Goal: Entertainment & Leisure: Consume media (video, audio)

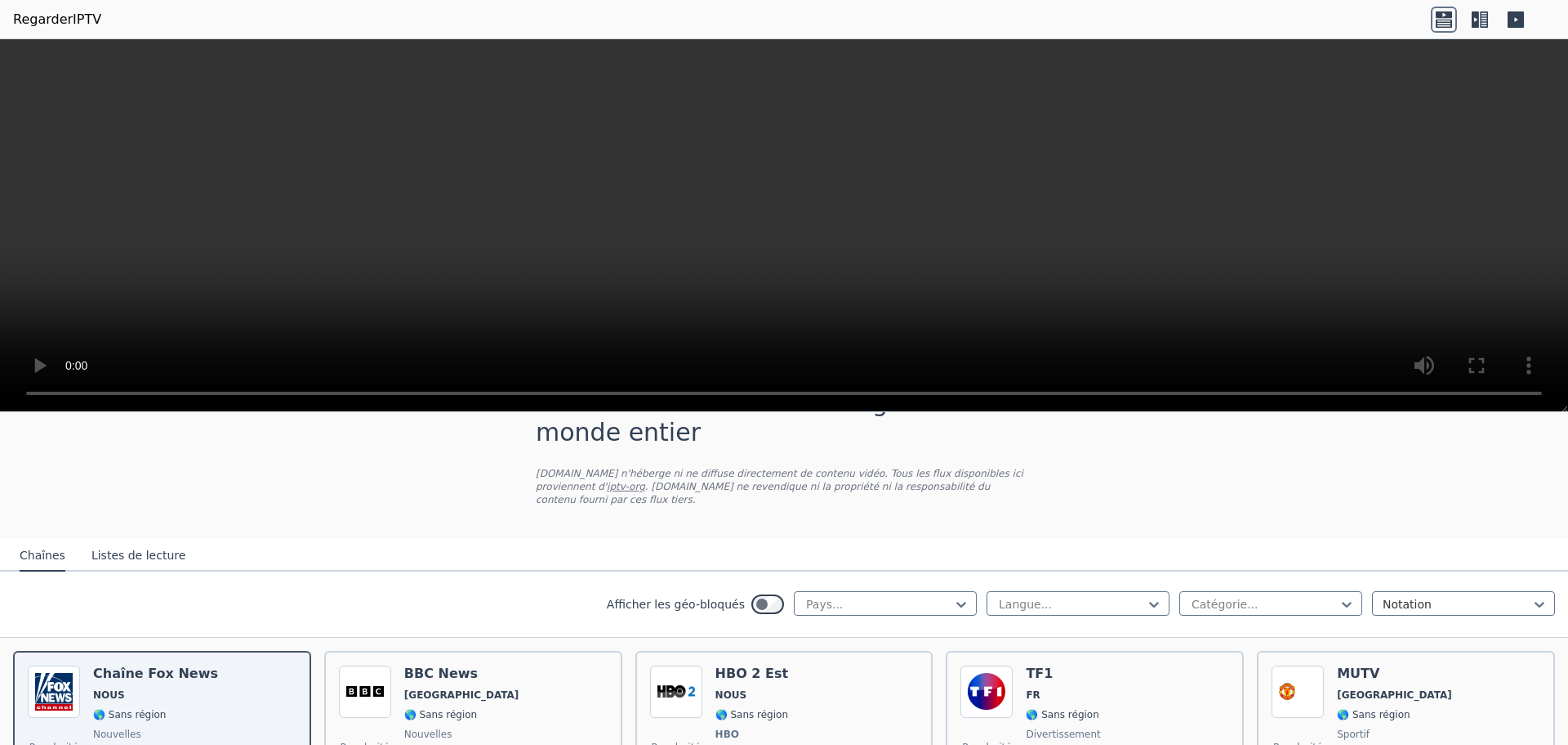
scroll to position [82, 0]
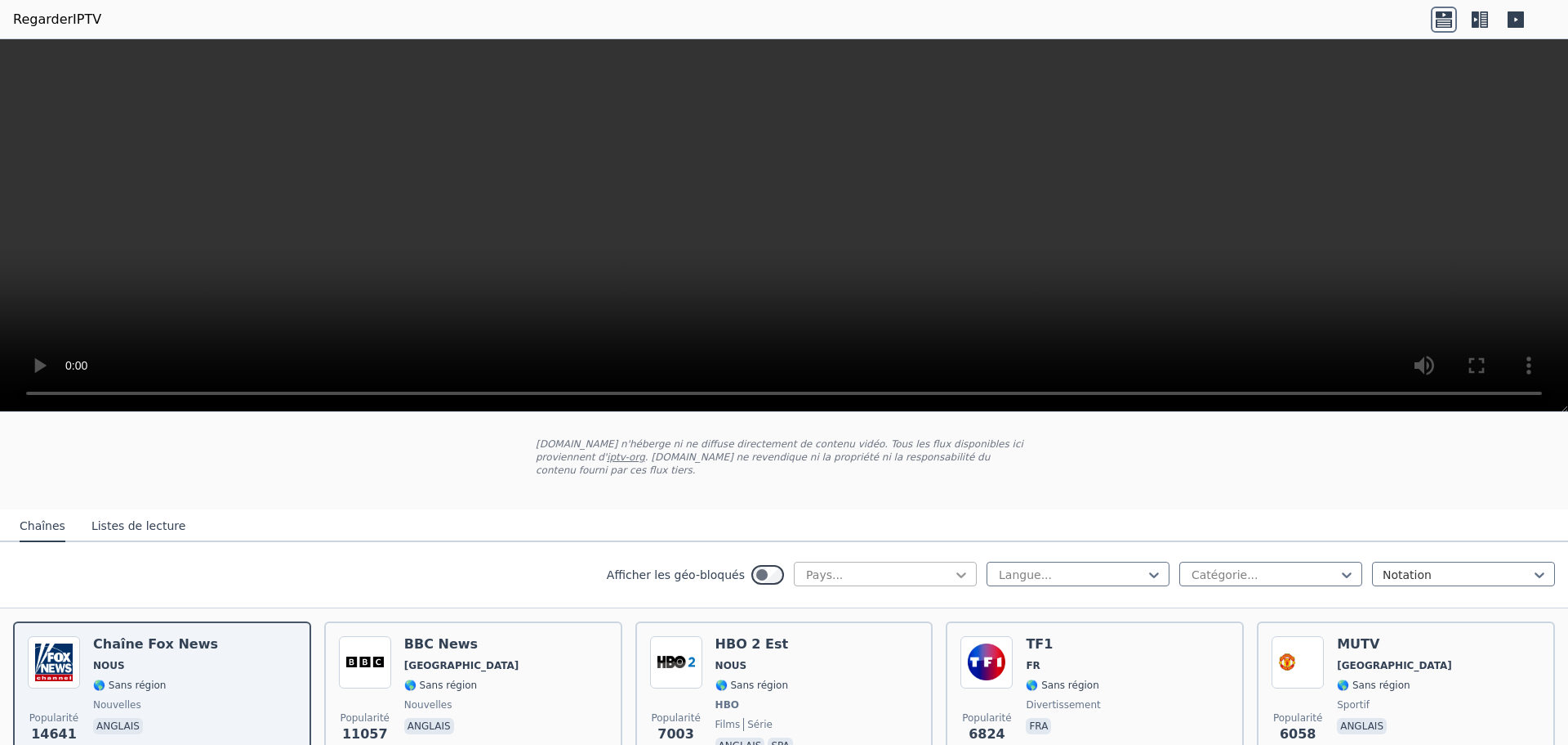
click at [954, 566] on icon at bounding box center [961, 574] width 16 height 16
click at [833, 614] on font "[GEOGRAPHIC_DATA]" at bounding box center [863, 621] width 120 height 13
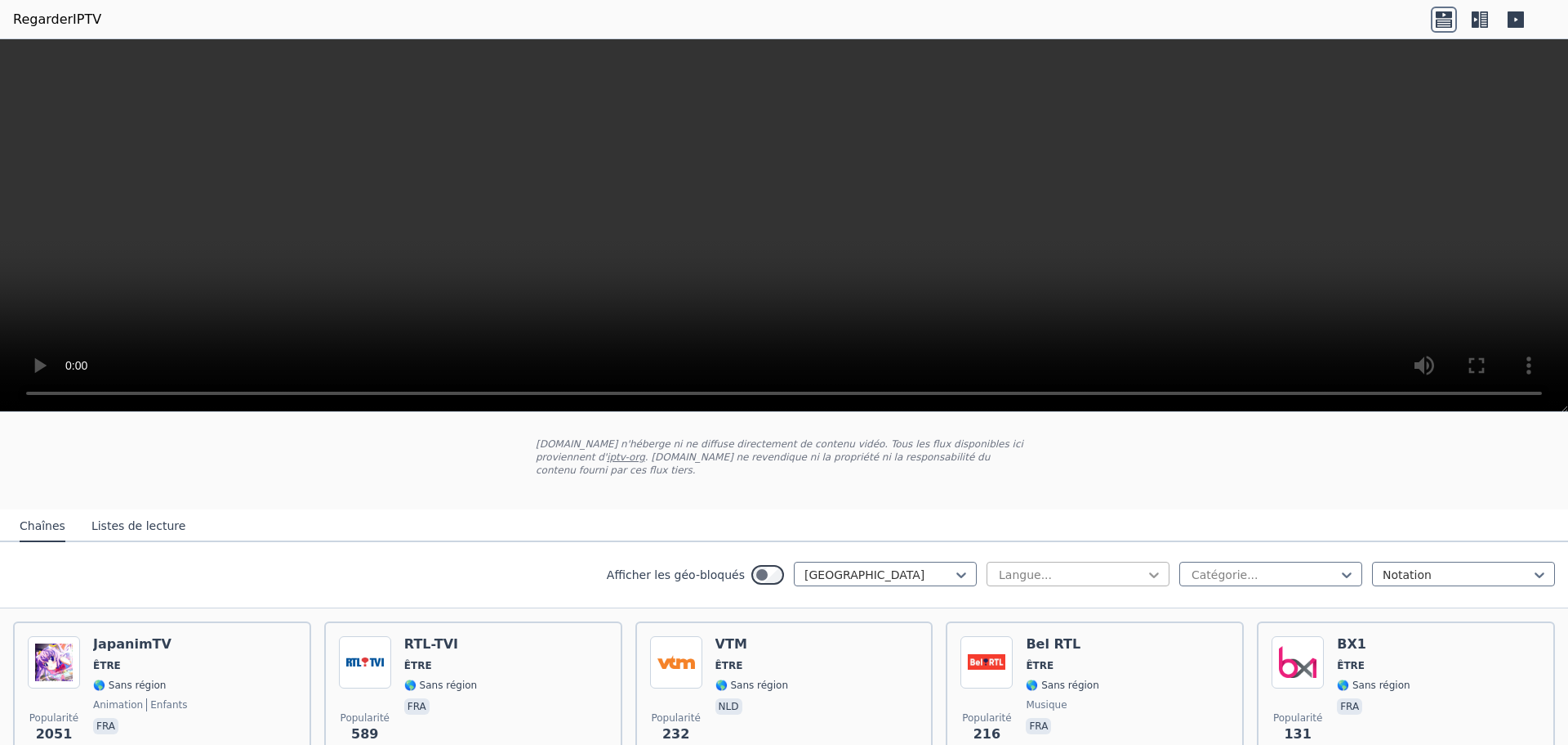
click at [1146, 566] on icon at bounding box center [1154, 574] width 16 height 16
click at [1339, 566] on icon at bounding box center [1347, 574] width 16 height 16
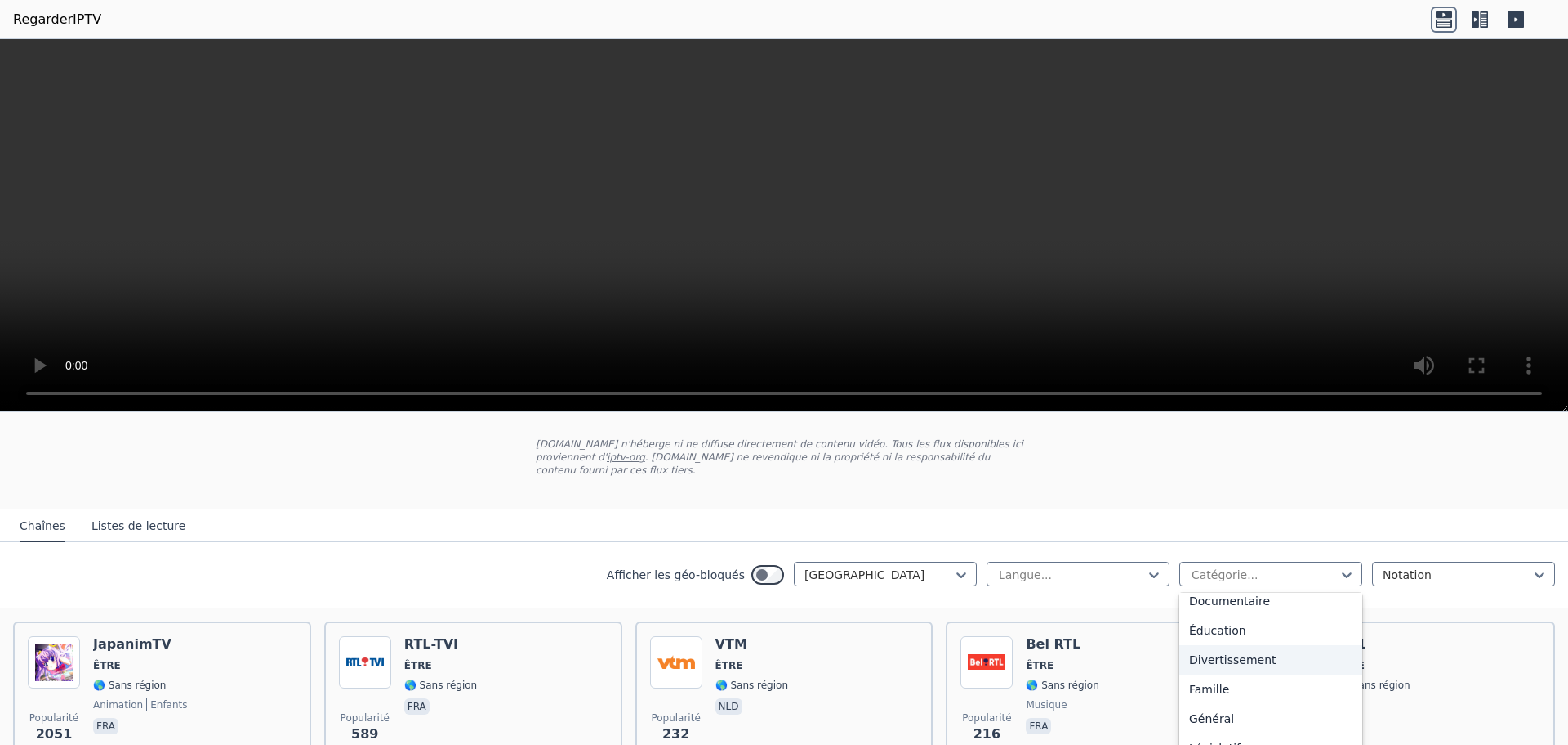
scroll to position [327, 0]
click at [1189, 718] on font "Films" at bounding box center [1203, 725] width 29 height 13
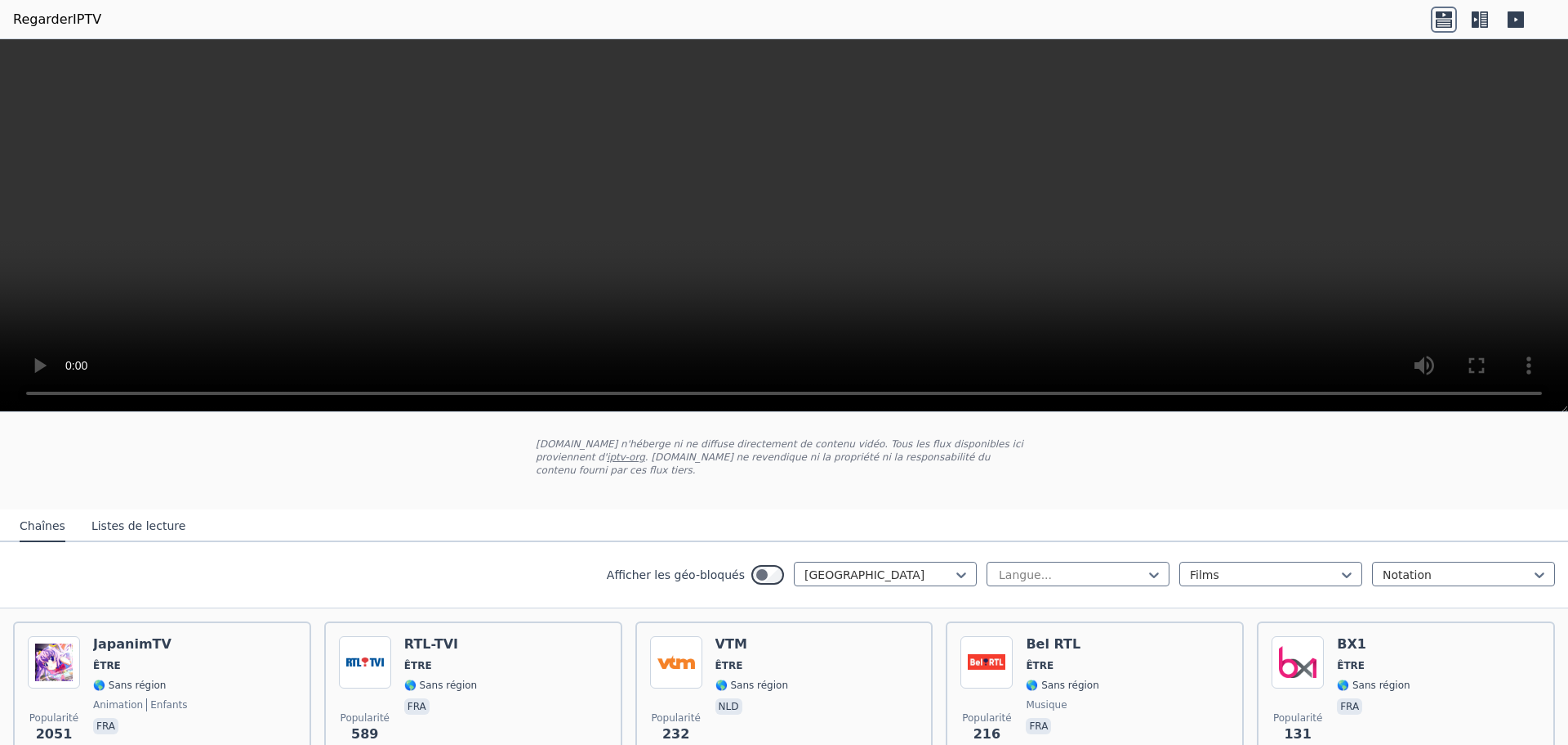
scroll to position [13, 0]
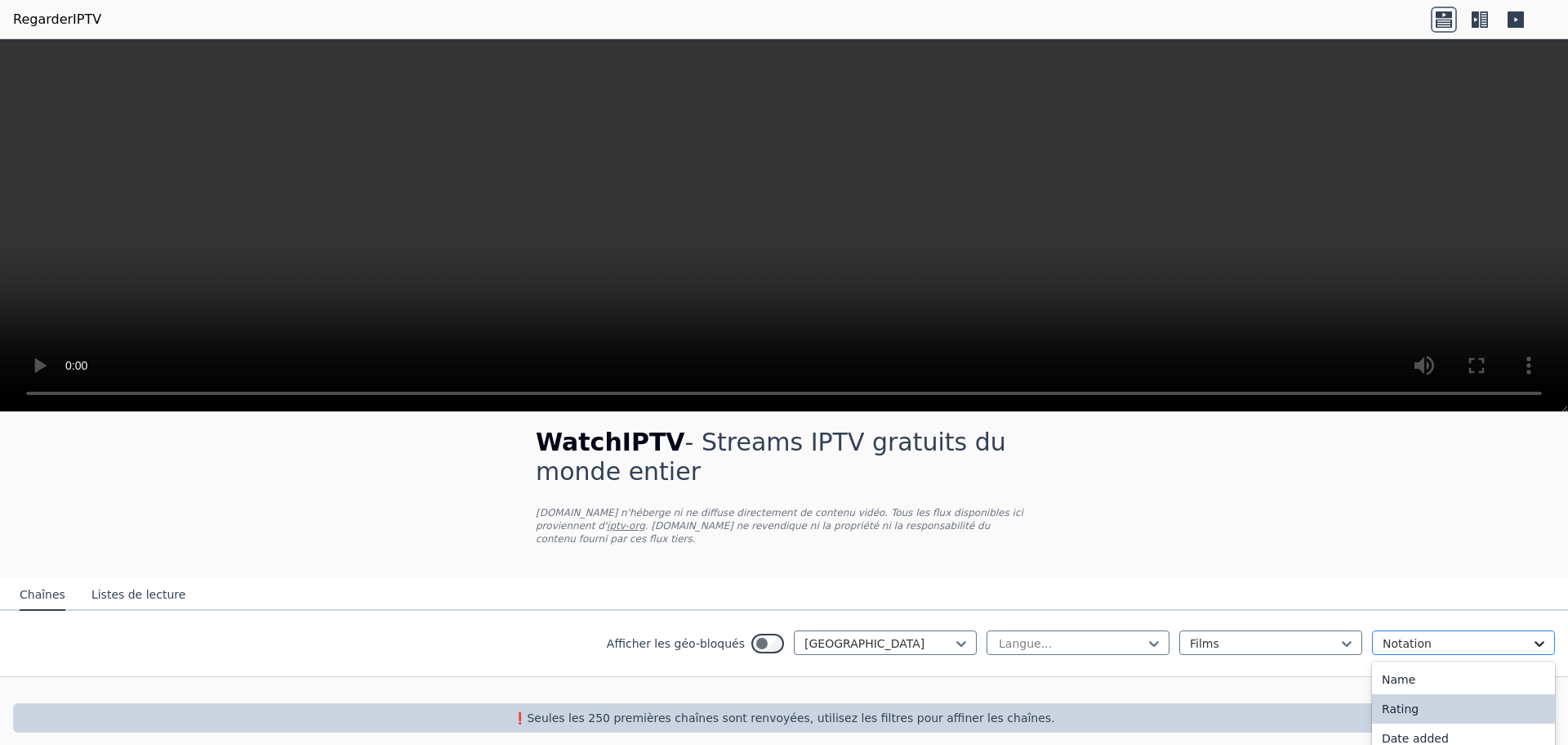
click at [1535, 640] on icon at bounding box center [1540, 643] width 9 height 6
click at [141, 489] on div "WatchIPTV - Streams IPTV gratuits du monde entier [DOMAIN_NAME] n'héberge ni ne…" at bounding box center [784, 580] width 1568 height 357
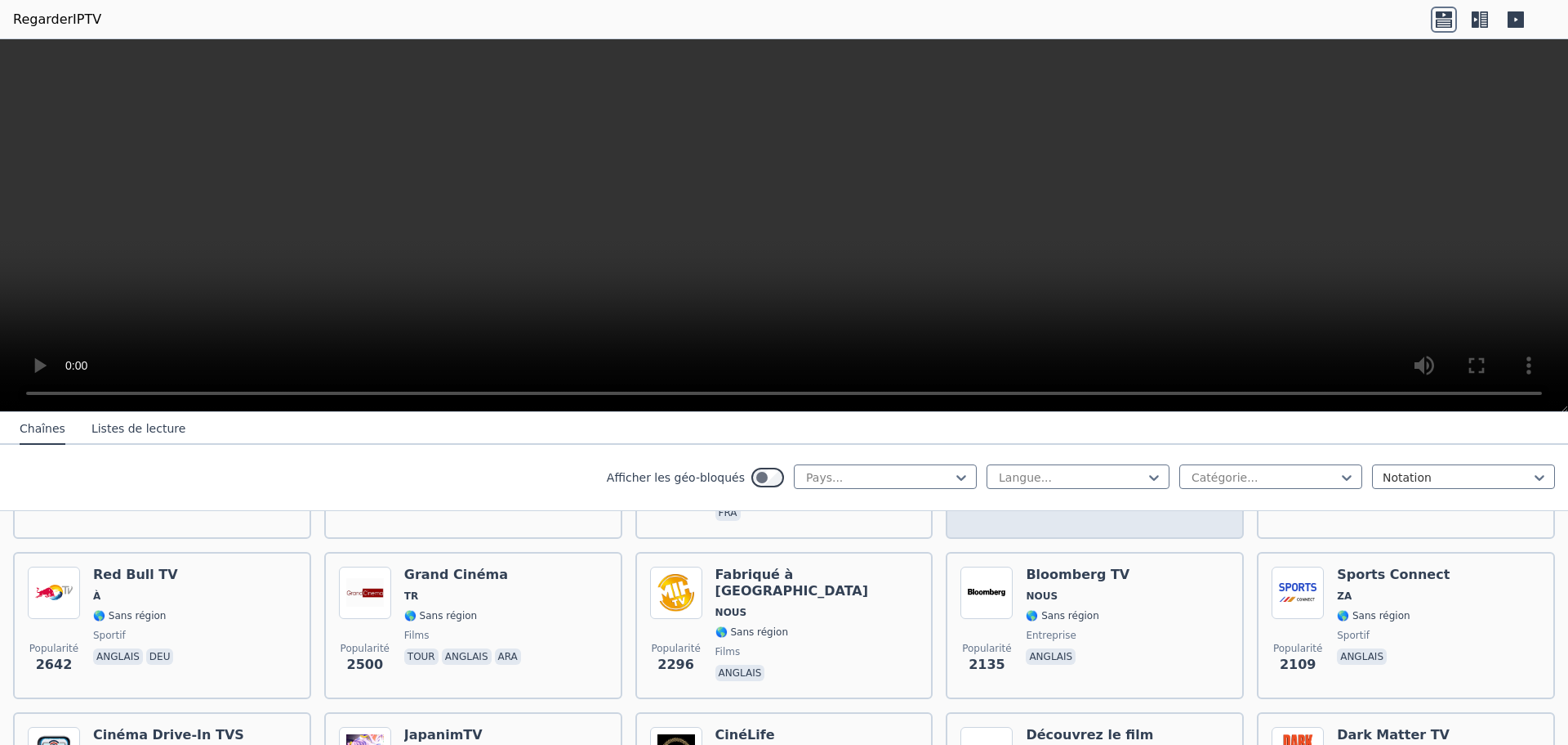
scroll to position [654, 0]
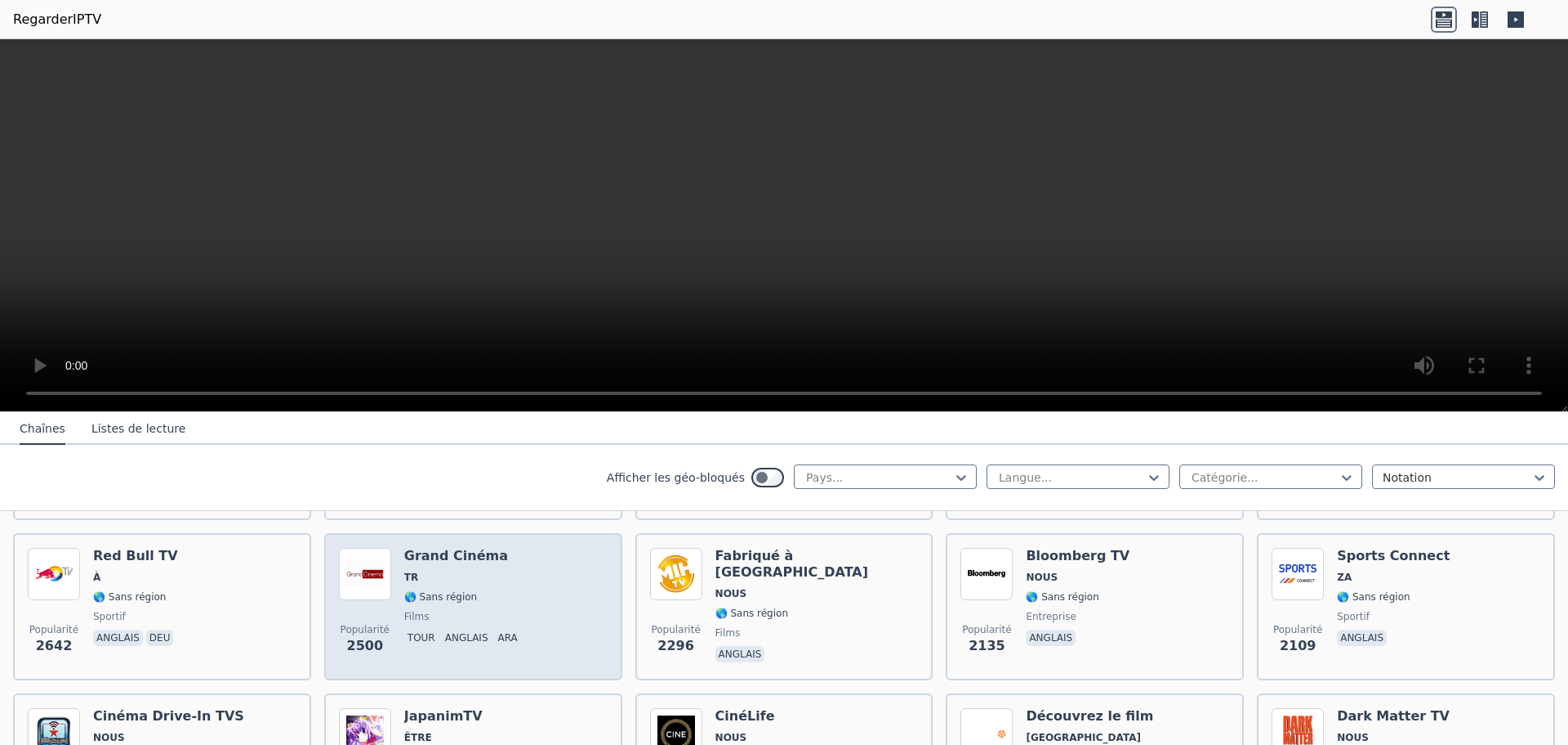
click at [523, 547] on div "Popularité 2500 Grand Cinéma TR 🌎 Sans région films tour anglais ara" at bounding box center [473, 606] width 269 height 118
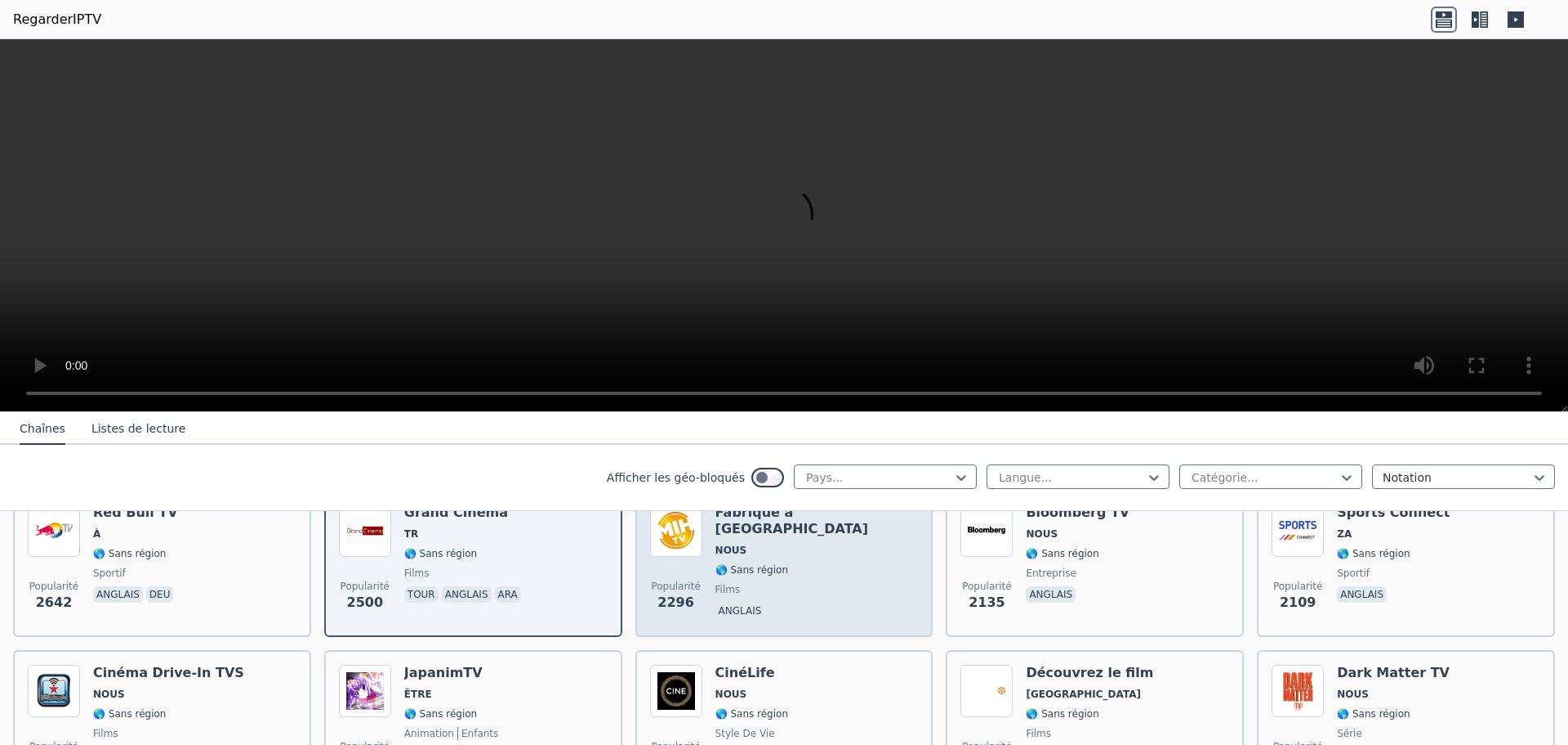
scroll to position [735, 0]
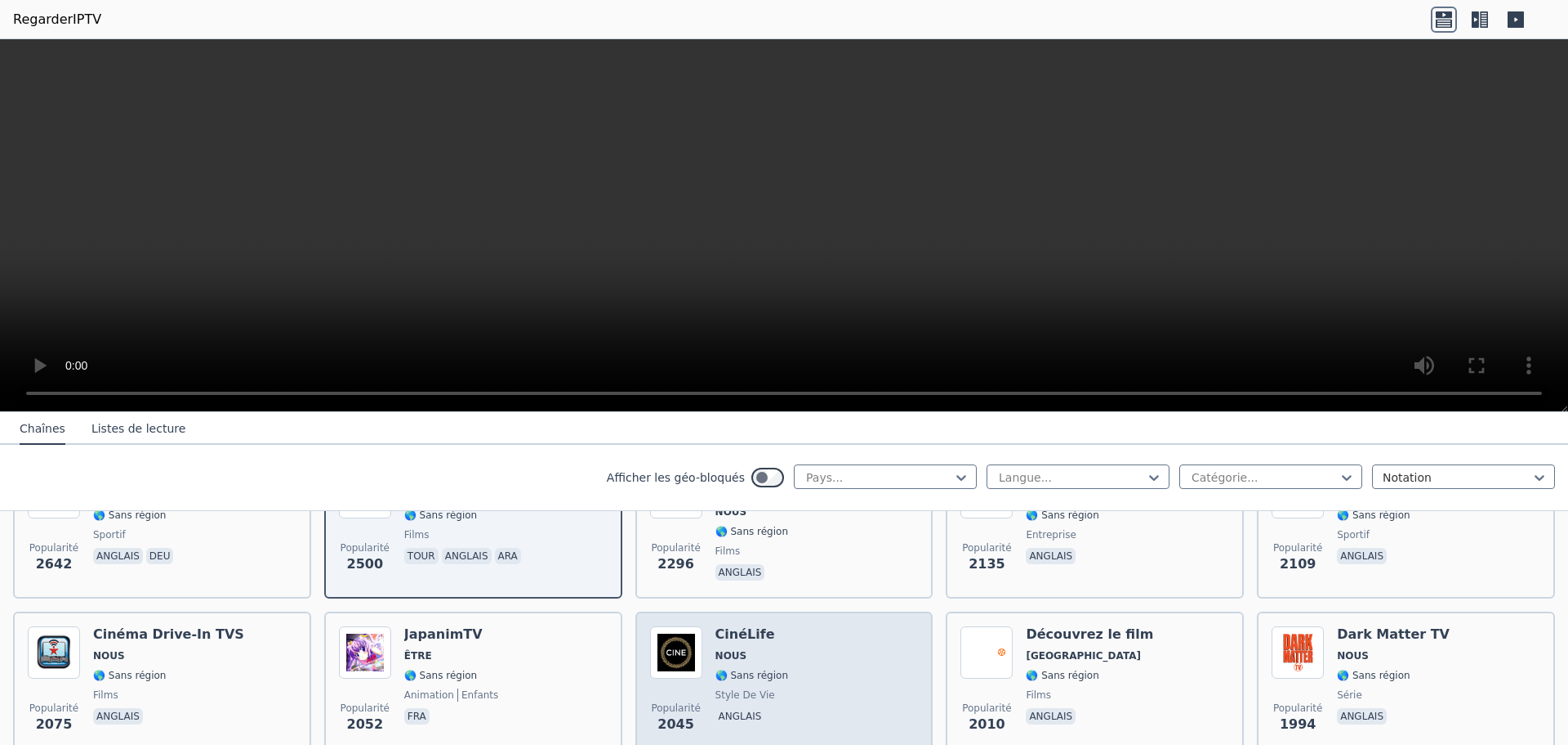
click at [838, 675] on div "Popularité 2045 CinéLife NOUS 🌎 Sans région style de vie anglais" at bounding box center [784, 685] width 269 height 118
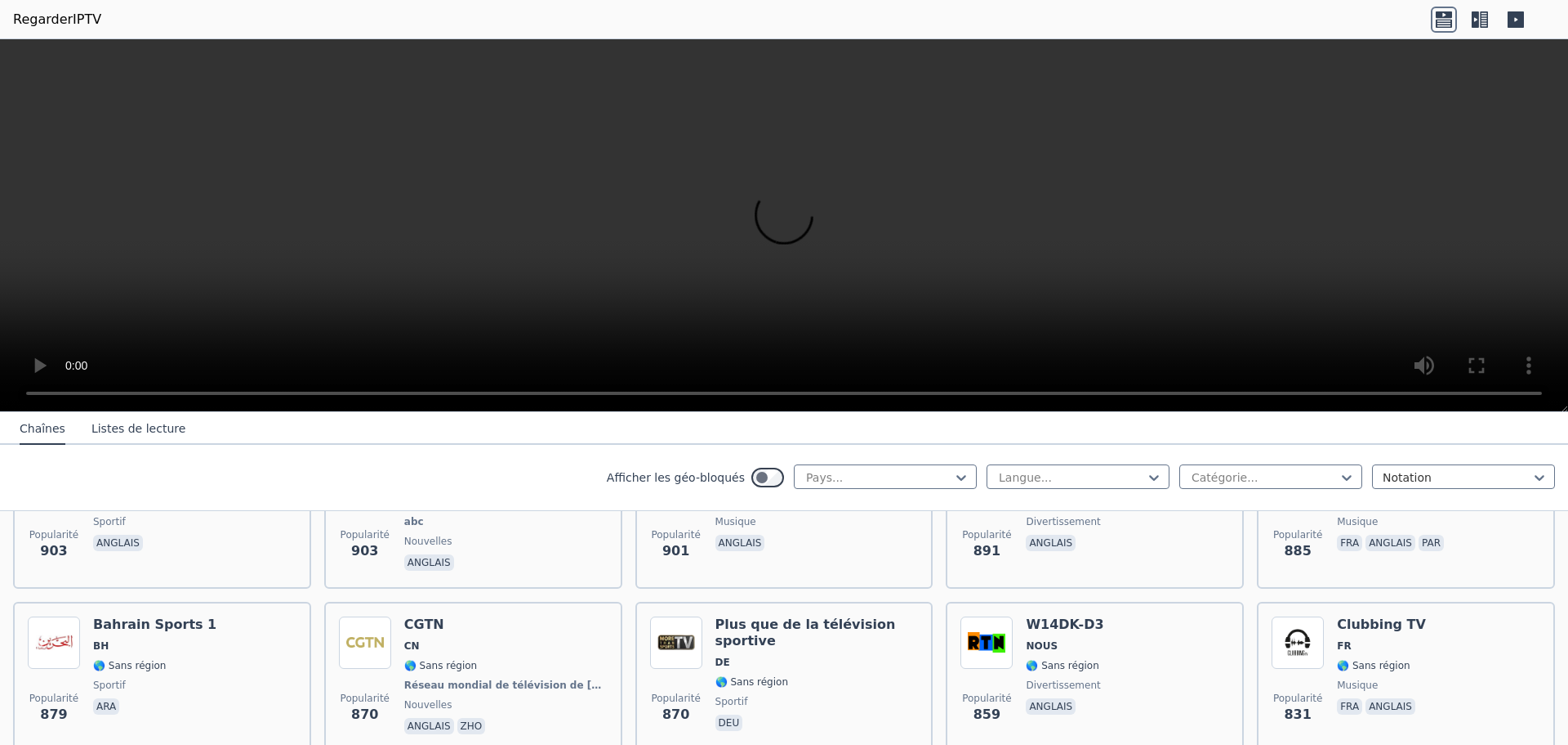
scroll to position [2860, 0]
